Goal: Navigation & Orientation: Find specific page/section

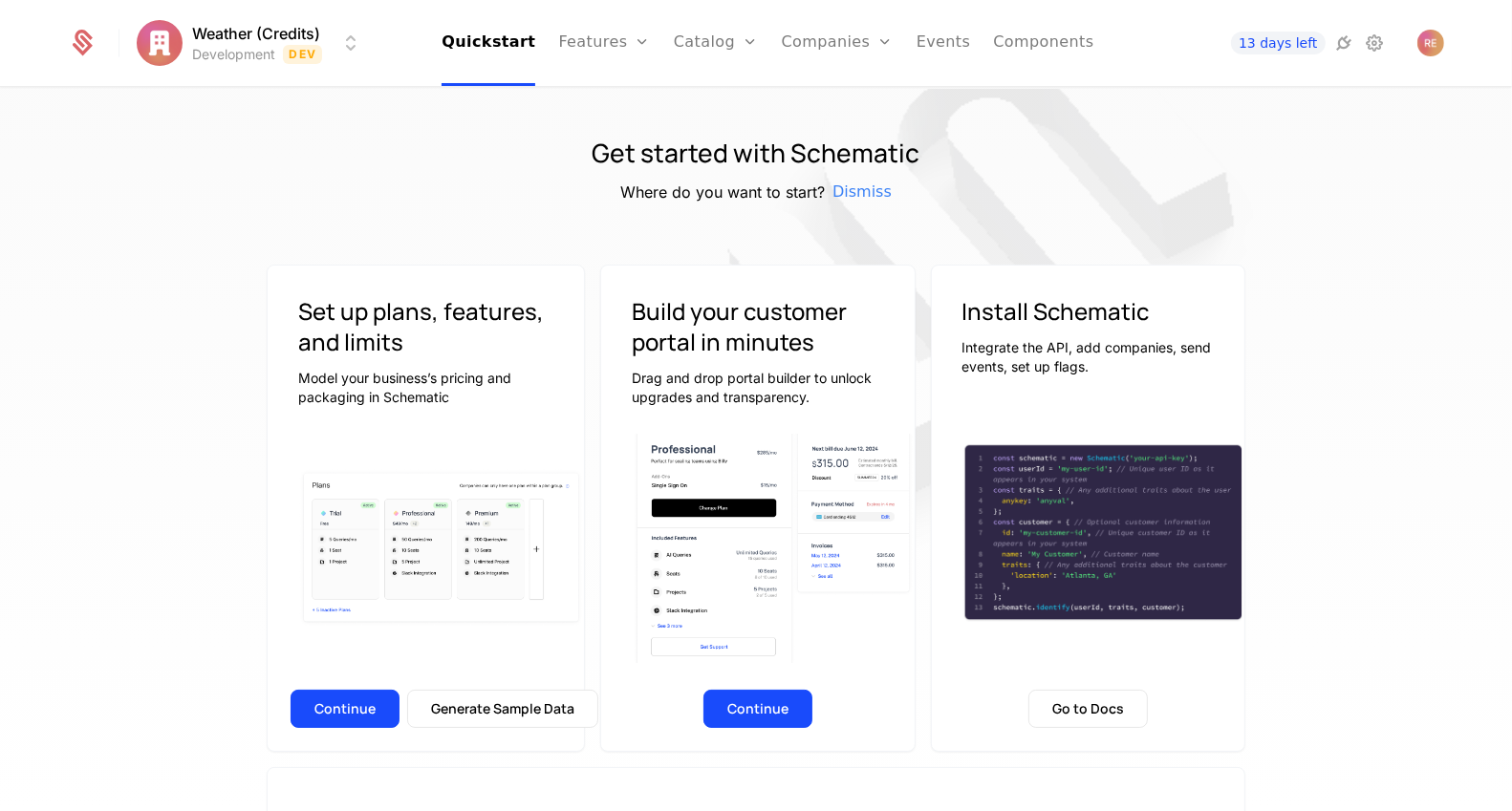
click at [81, 36] on icon at bounding box center [83, 45] width 20 height 21
